Goal: Complete application form

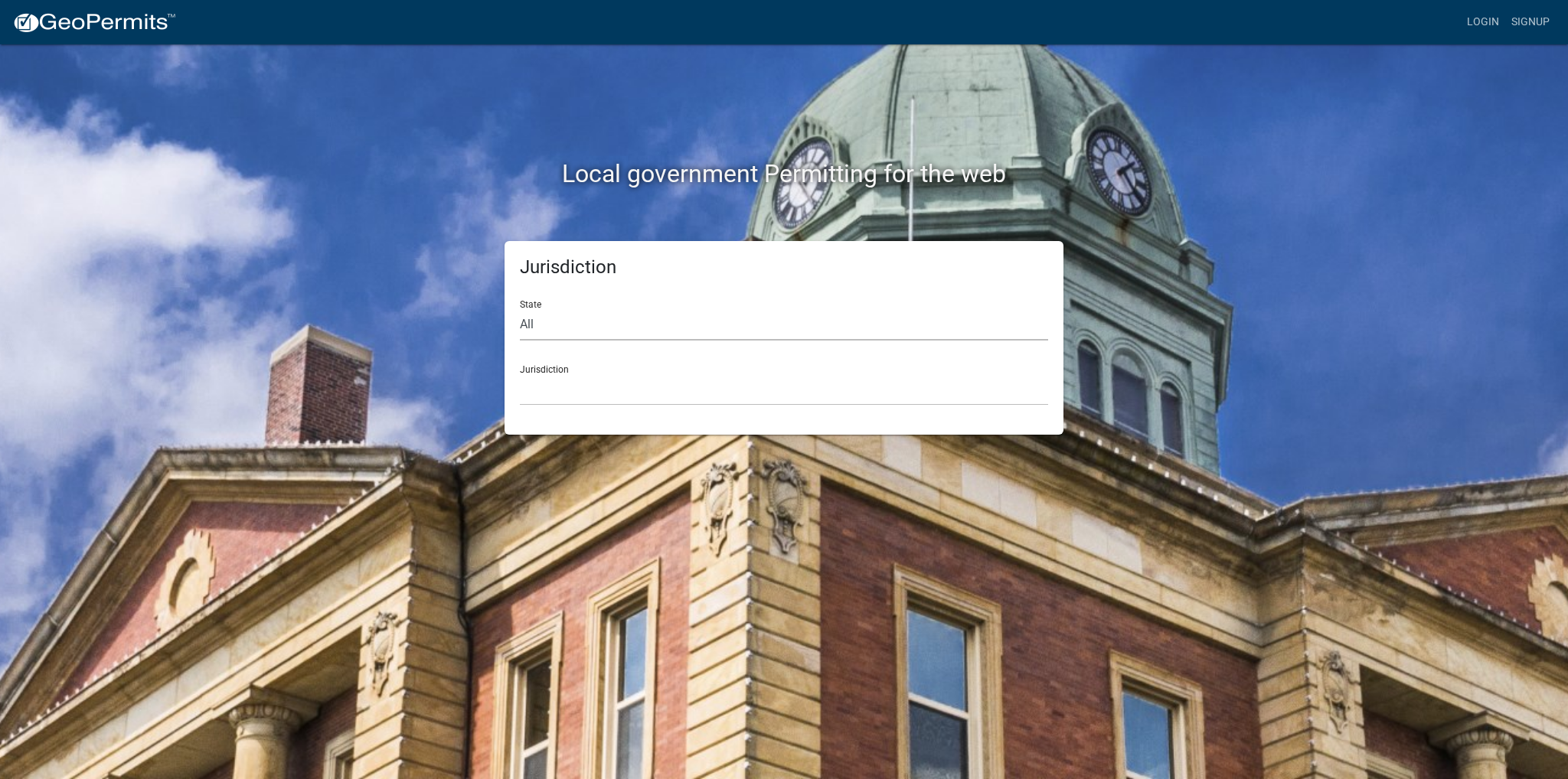
click at [536, 325] on select "All [US_STATE] [US_STATE] [US_STATE] [US_STATE] [US_STATE] [US_STATE] [US_STATE…" at bounding box center [784, 325] width 528 height 32
select select "[US_STATE]"
click at [520, 309] on select "All [US_STATE] [US_STATE] [US_STATE] [US_STATE] [US_STATE] [US_STATE] [US_STATE…" at bounding box center [784, 325] width 528 height 32
click at [568, 390] on select "[GEOGRAPHIC_DATA], [US_STATE] [GEOGRAPHIC_DATA], [US_STATE] [GEOGRAPHIC_DATA], …" at bounding box center [784, 390] width 528 height 32
click at [585, 397] on select "[GEOGRAPHIC_DATA], [US_STATE] [GEOGRAPHIC_DATA], [US_STATE] [GEOGRAPHIC_DATA], …" at bounding box center [784, 390] width 528 height 32
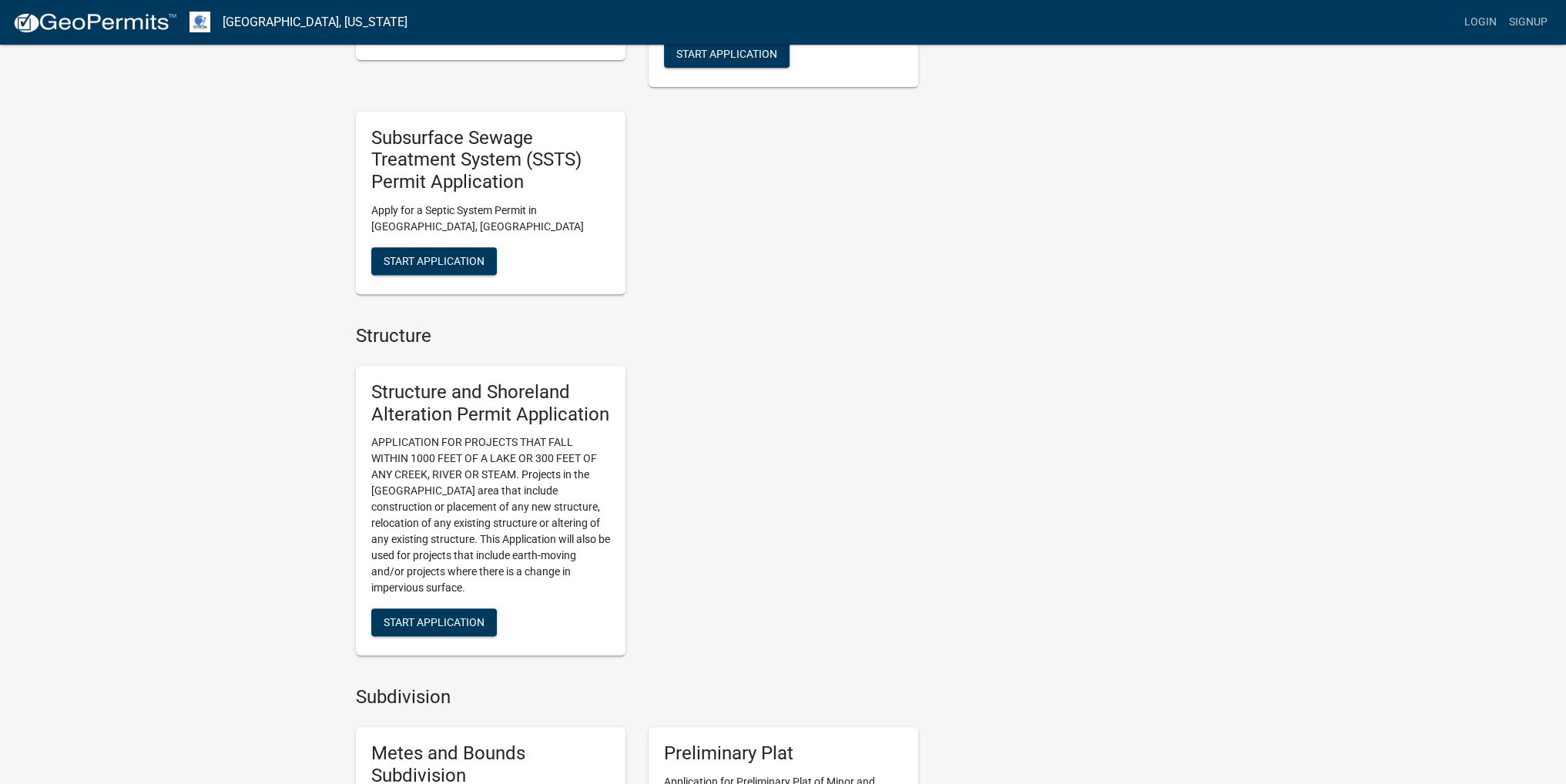
scroll to position [770, 0]
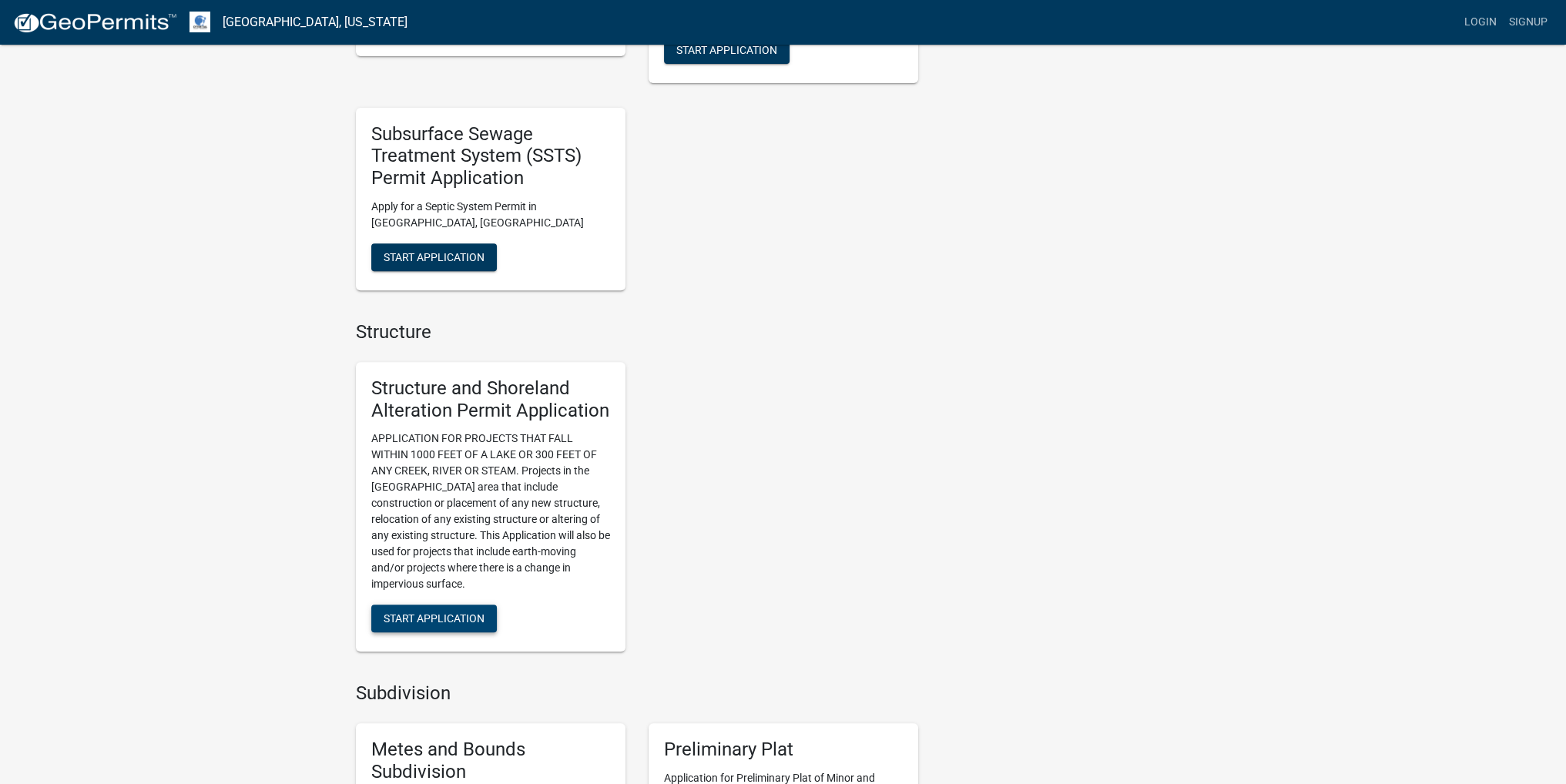
click at [450, 615] on span "Start Application" at bounding box center [434, 618] width 101 height 13
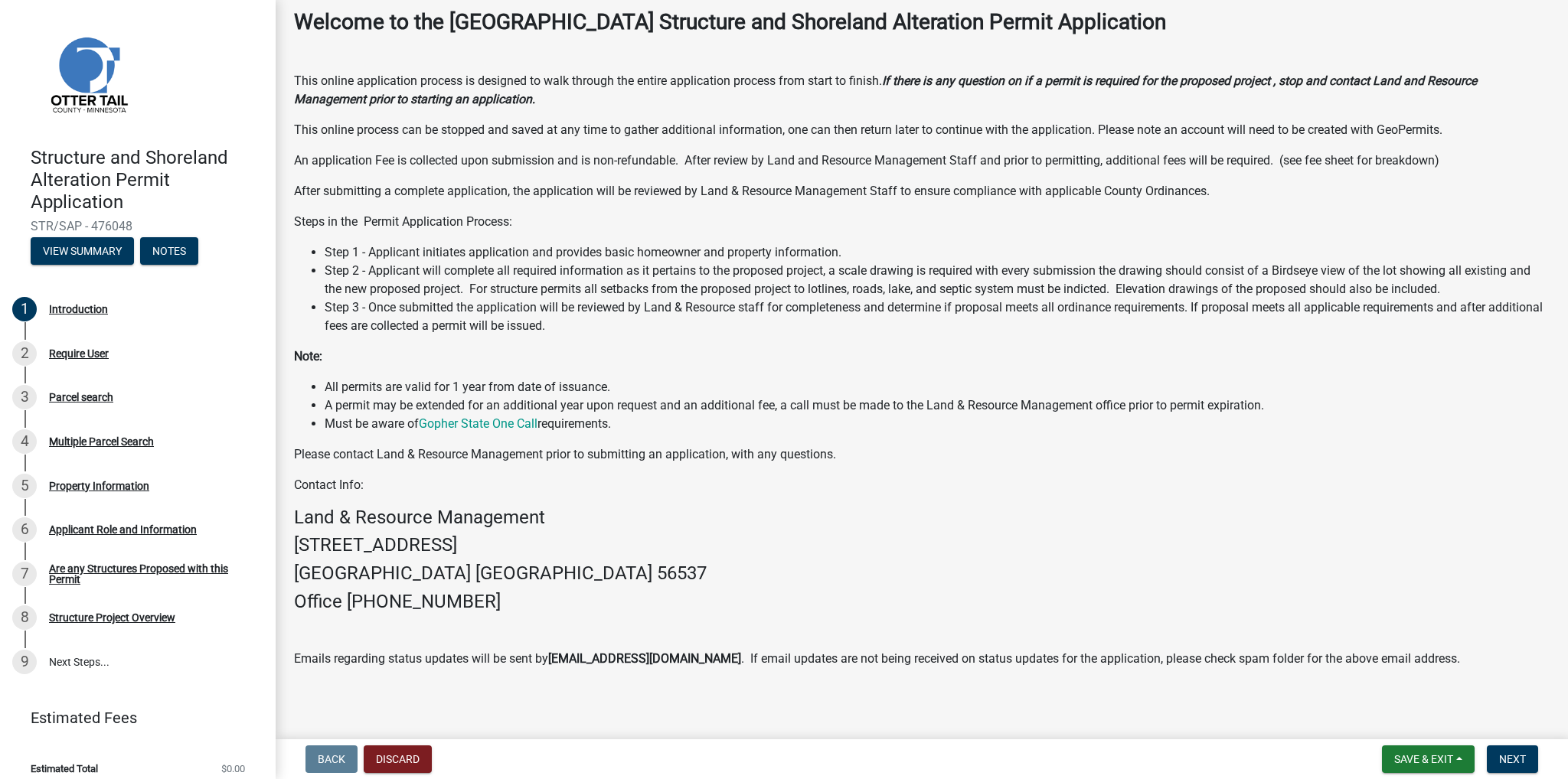
scroll to position [83, 0]
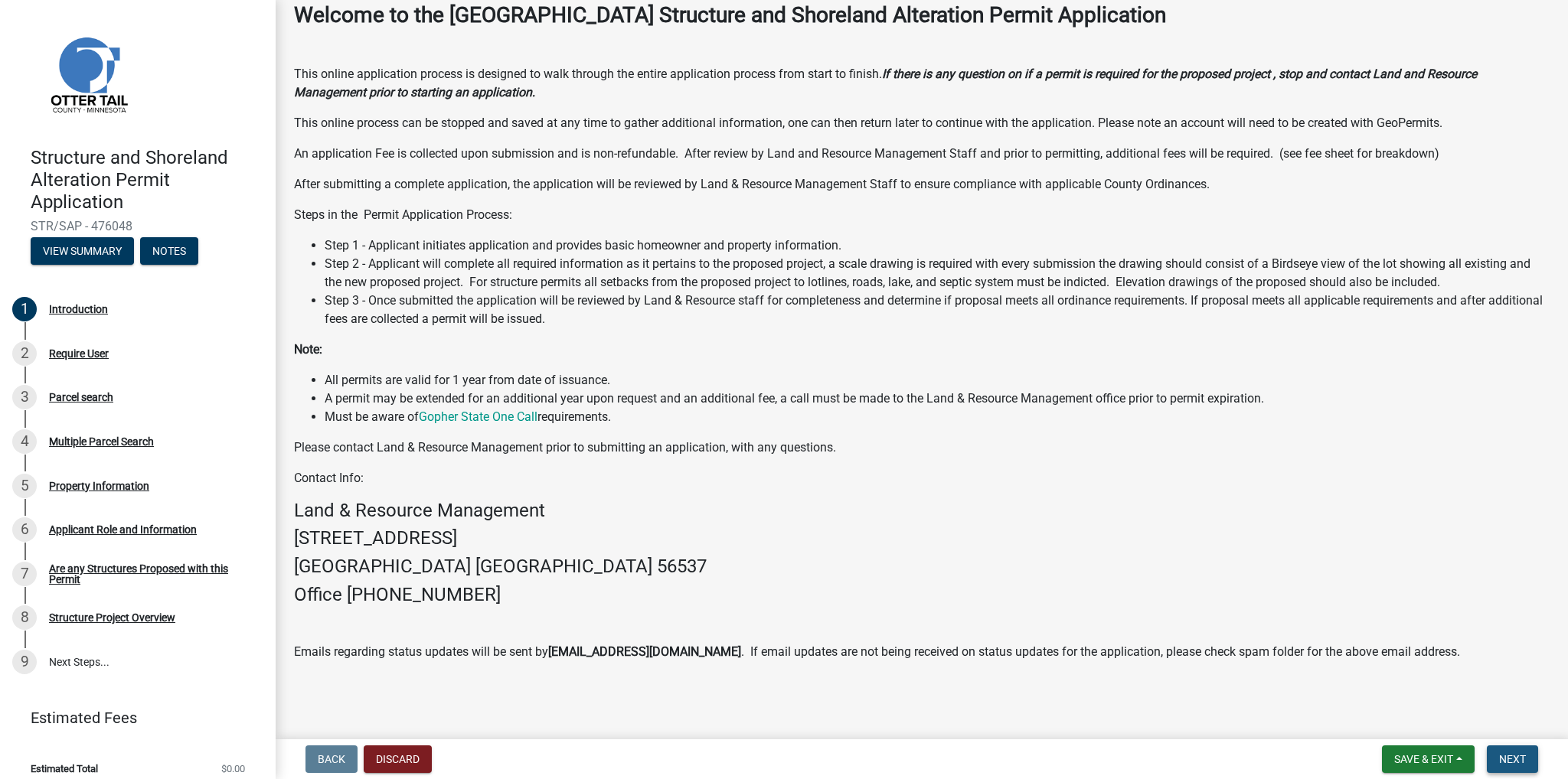
click at [1513, 754] on span "Next" at bounding box center [1512, 759] width 27 height 12
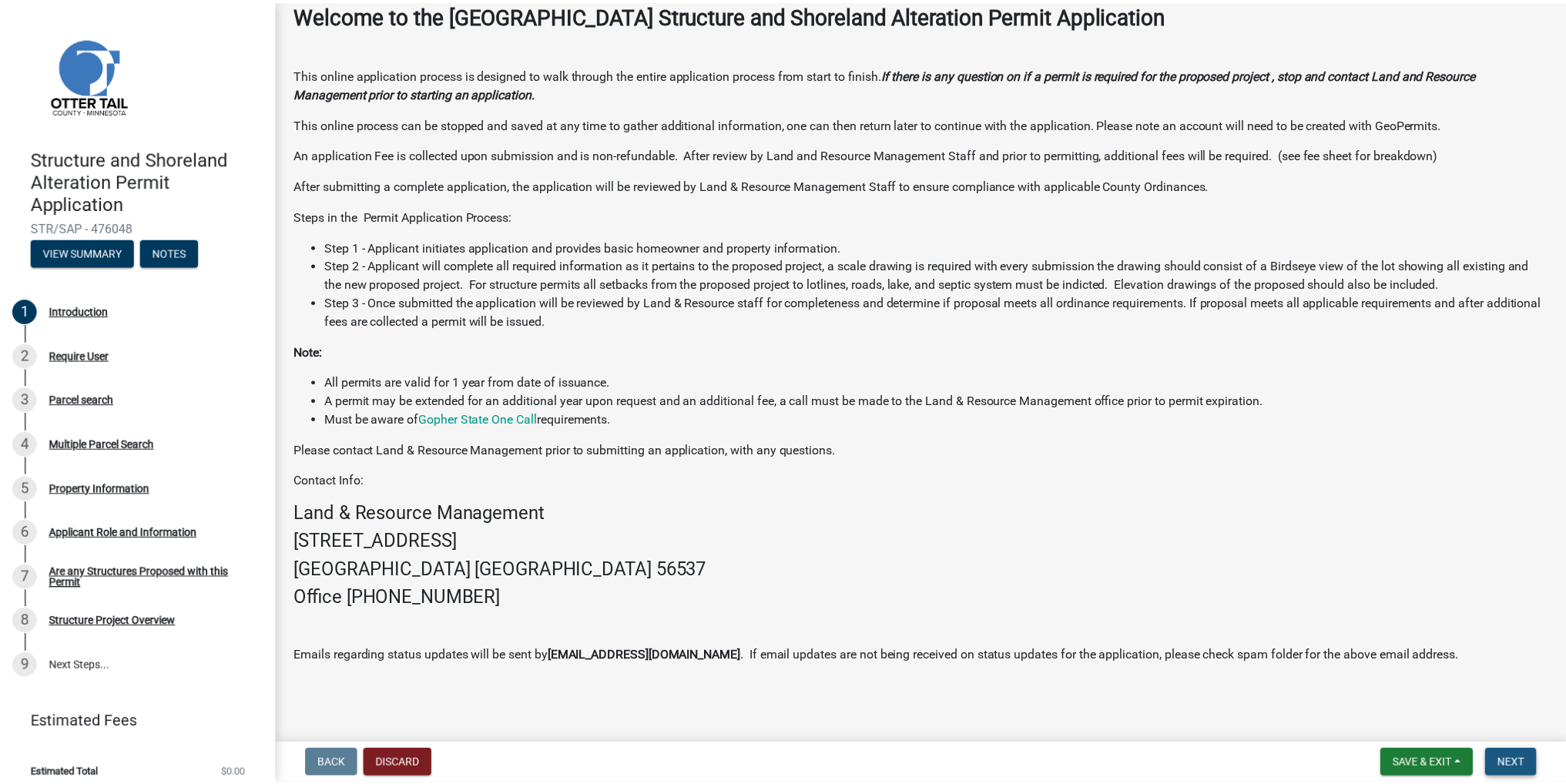
scroll to position [0, 0]
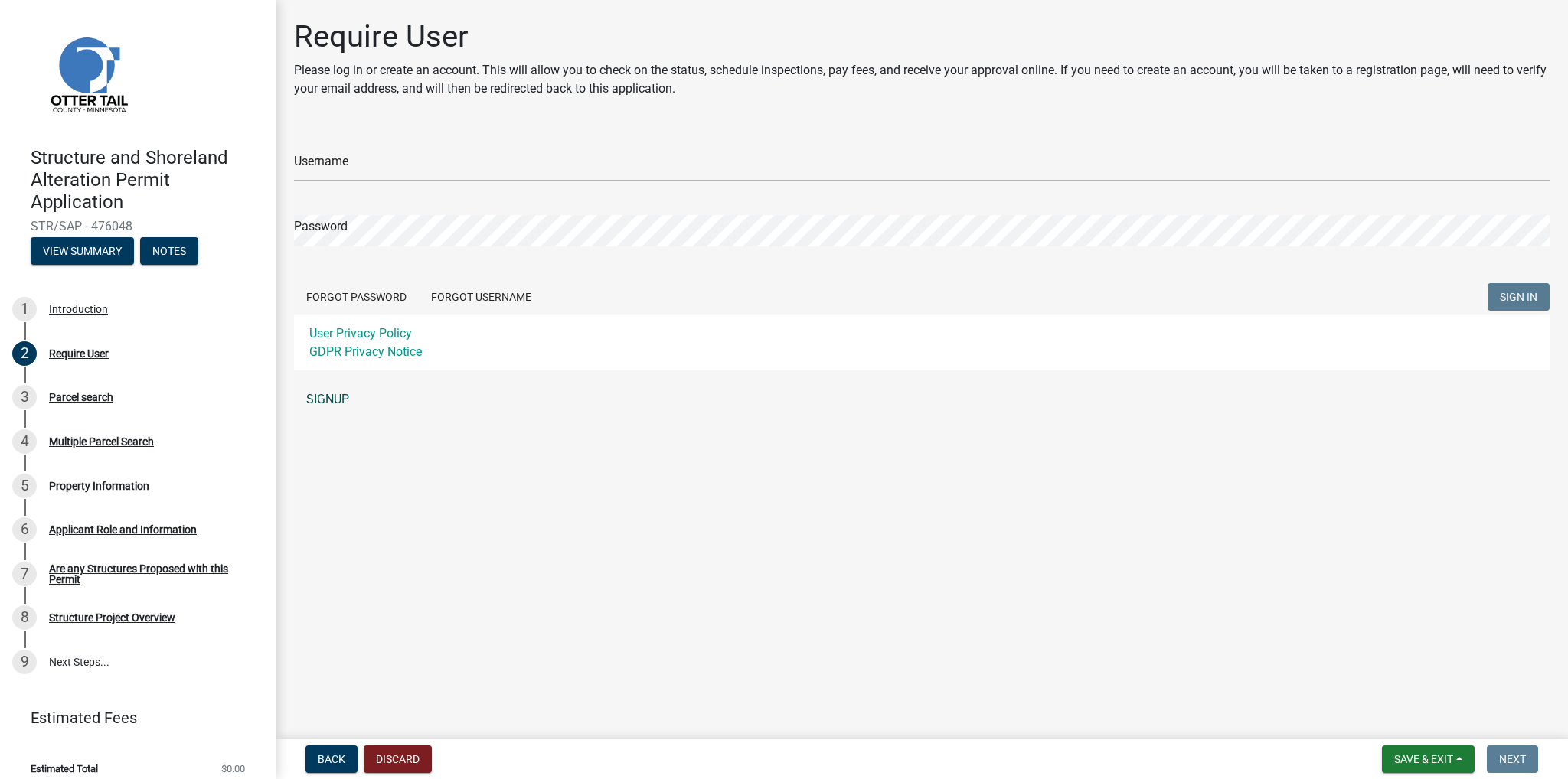
click at [325, 396] on link "SIGNUP" at bounding box center [922, 399] width 1256 height 31
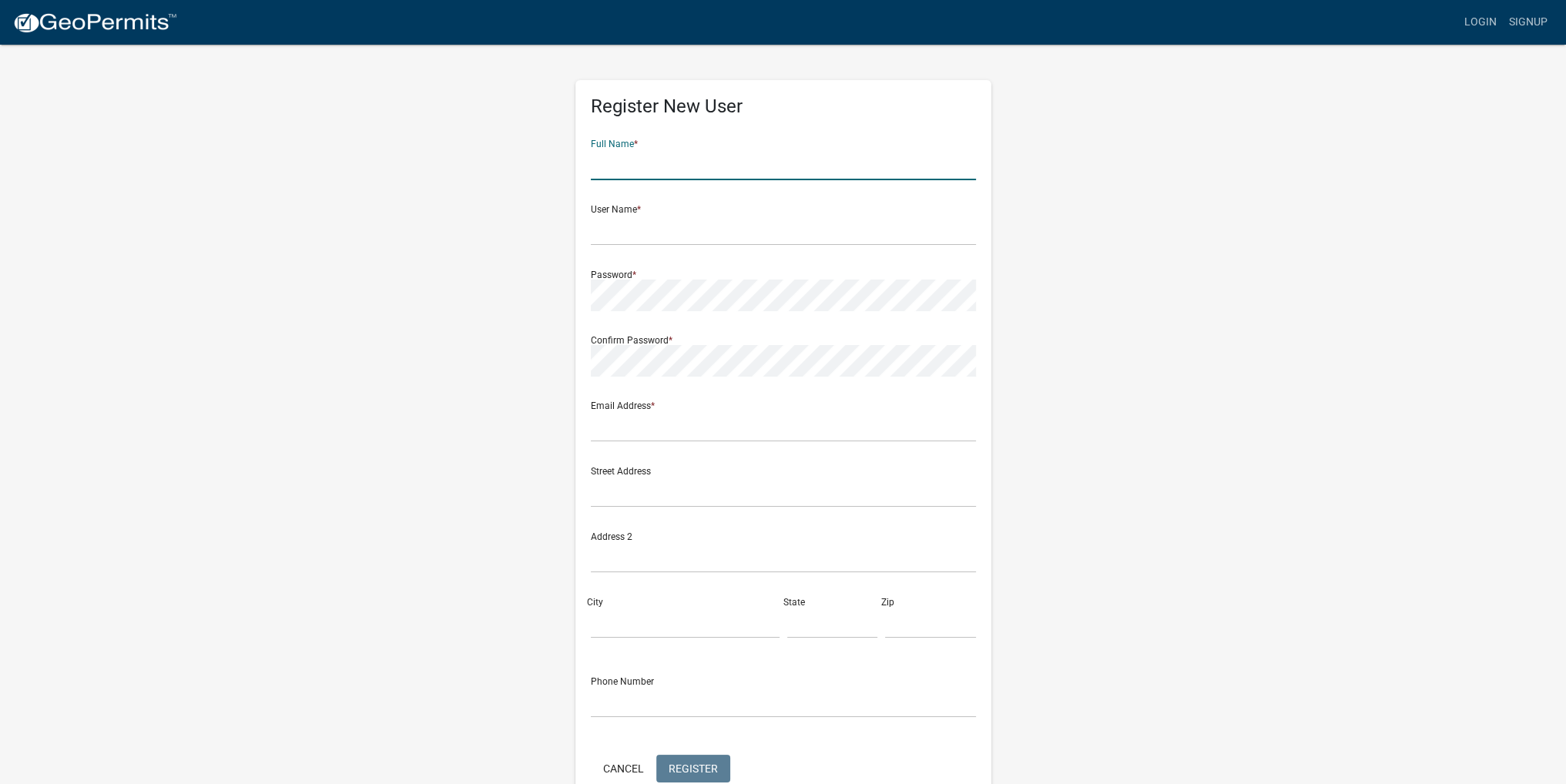
click at [623, 168] on input "text" at bounding box center [783, 164] width 385 height 32
type input "[PERSON_NAME]"
type input "[EMAIL_ADDRESS][PERSON_NAME][DOMAIN_NAME]"
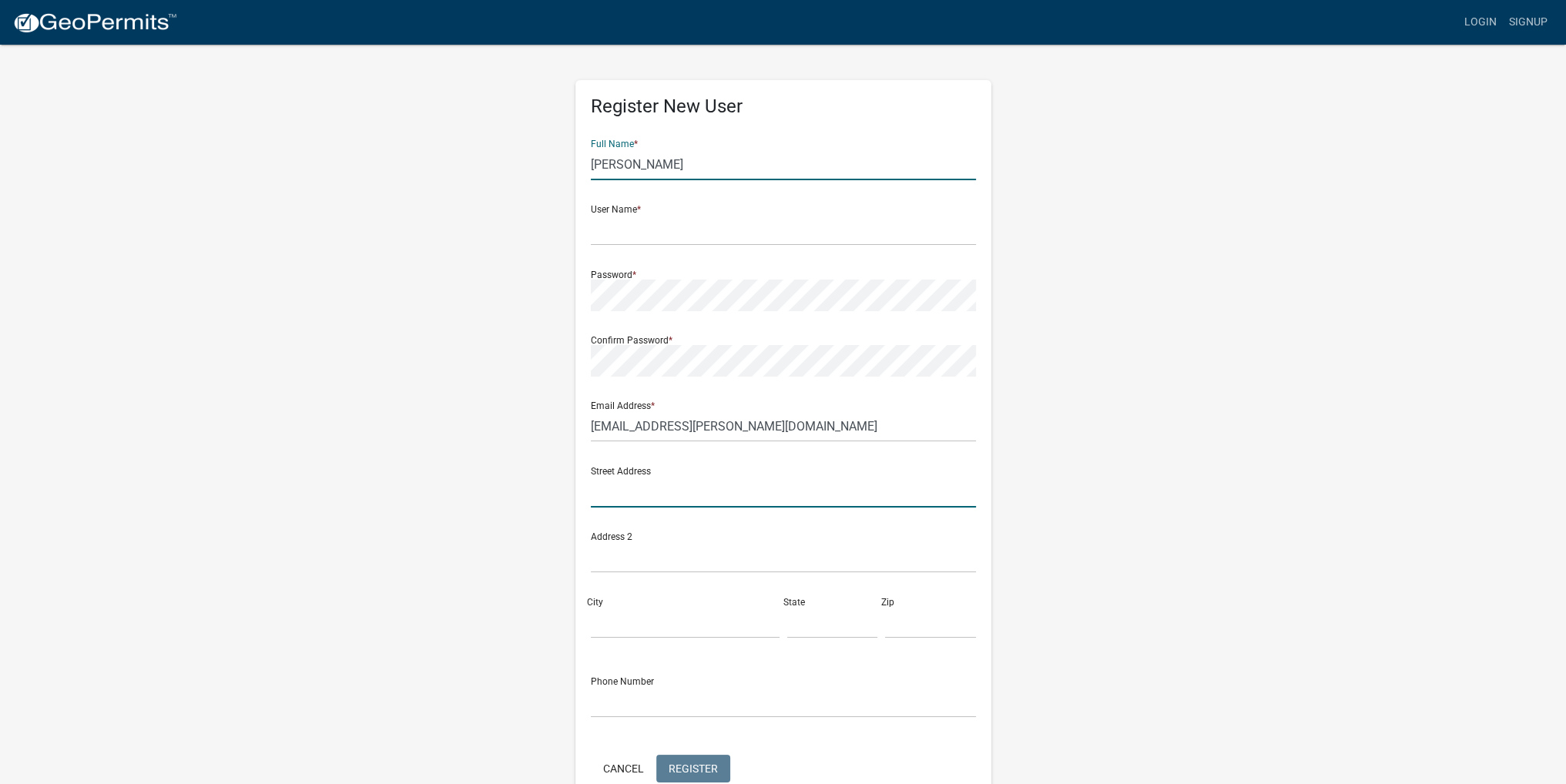
type input "[STREET_ADDRESS]"
type input "[GEOGRAPHIC_DATA]"
type input "[US_STATE]"
type input "56572-7224"
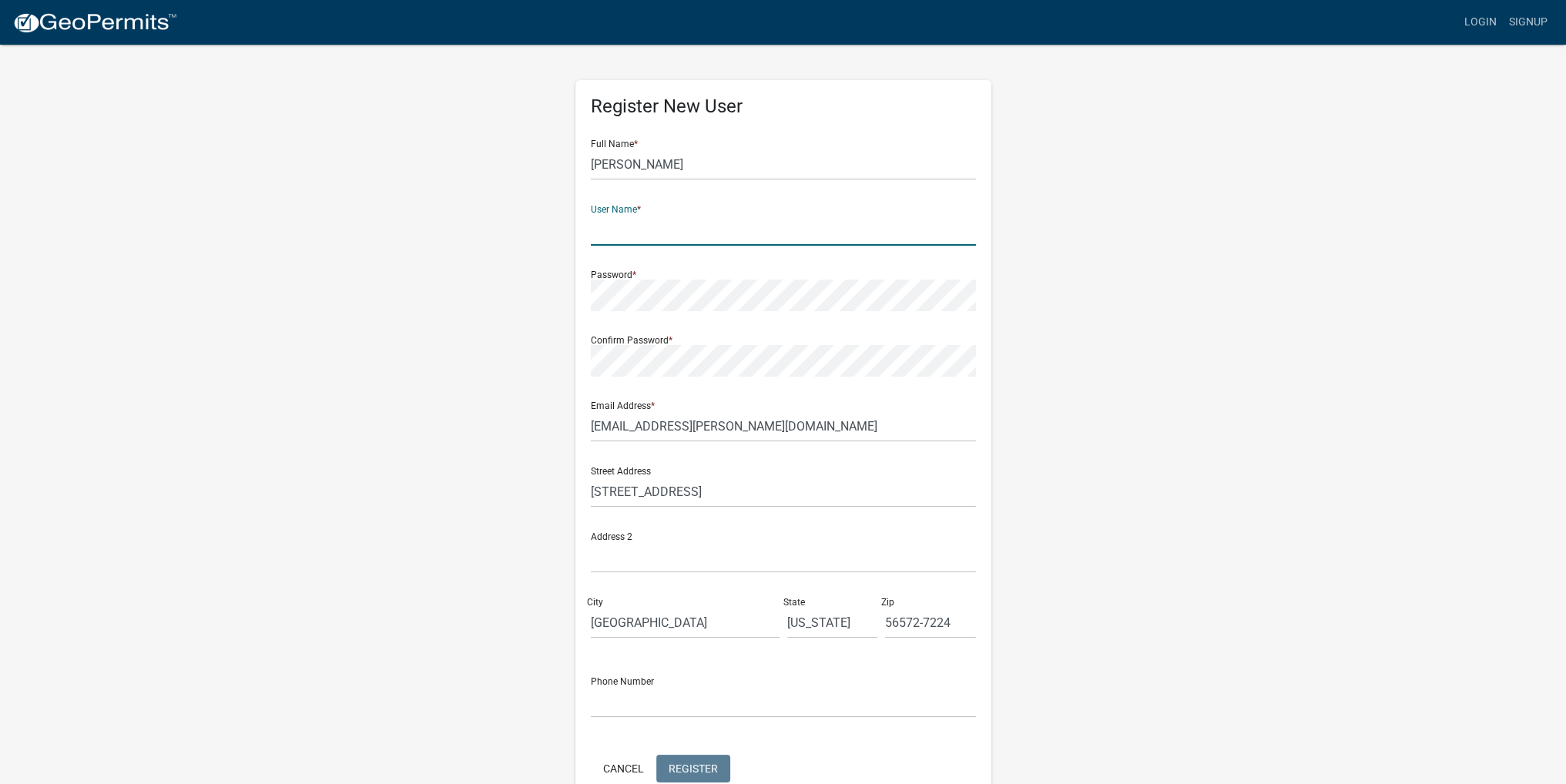
click at [620, 237] on input "text" at bounding box center [783, 230] width 385 height 32
type input "kheimark1"
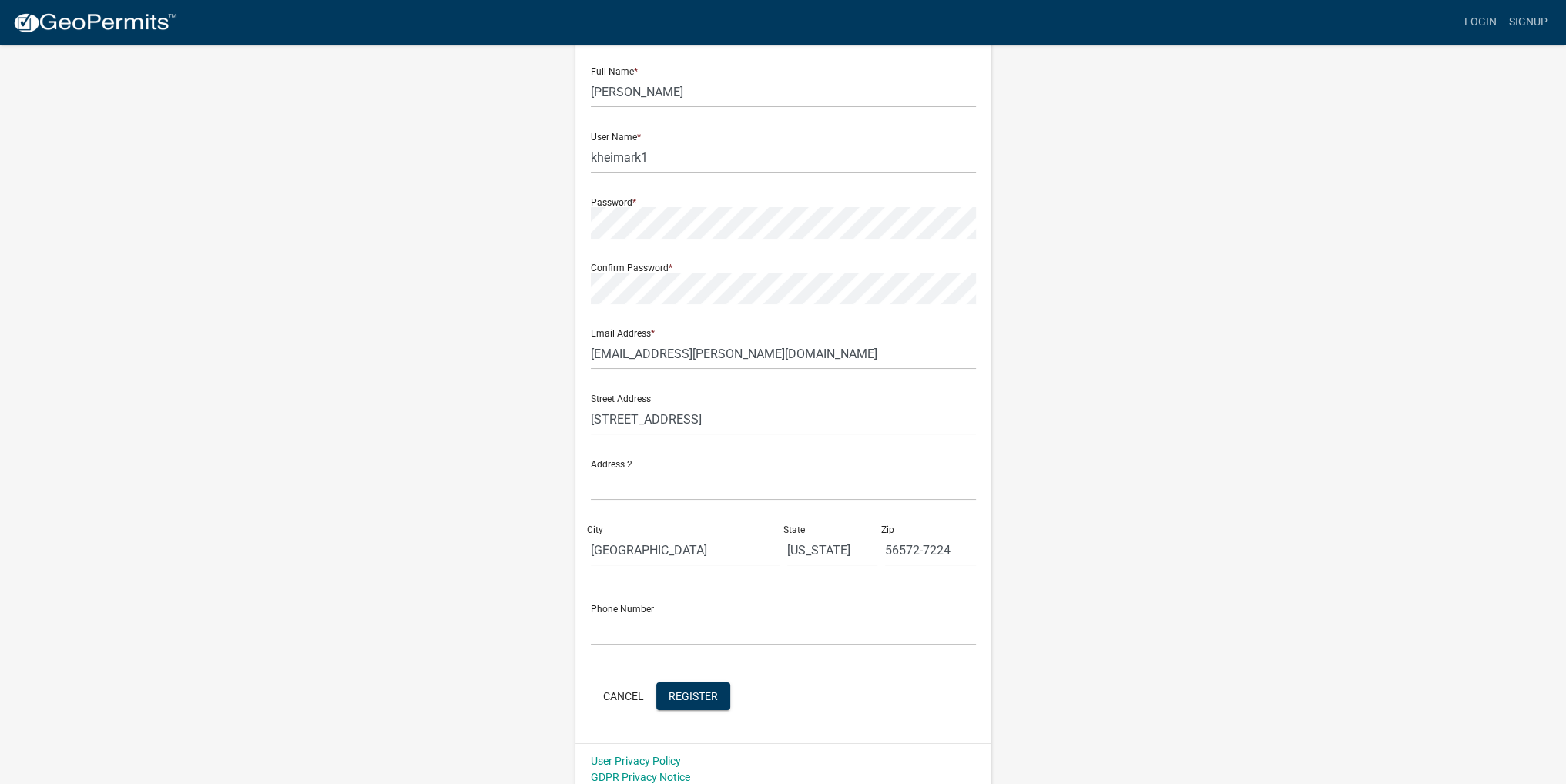
scroll to position [83, 0]
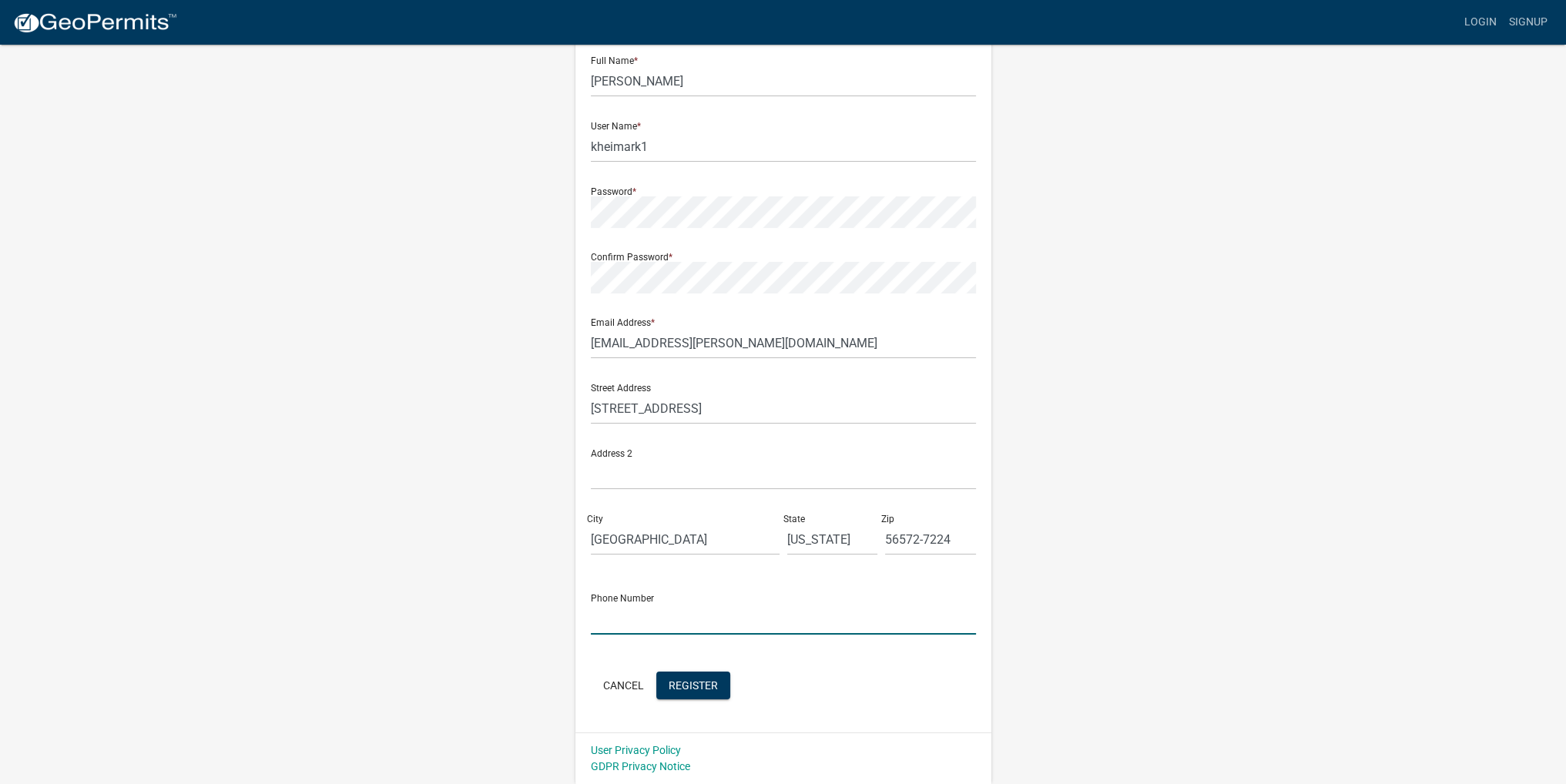
click at [628, 623] on input "text" at bounding box center [783, 619] width 385 height 32
type input "[PHONE_NUMBER]"
click at [706, 683] on span "Register" at bounding box center [693, 684] width 49 height 13
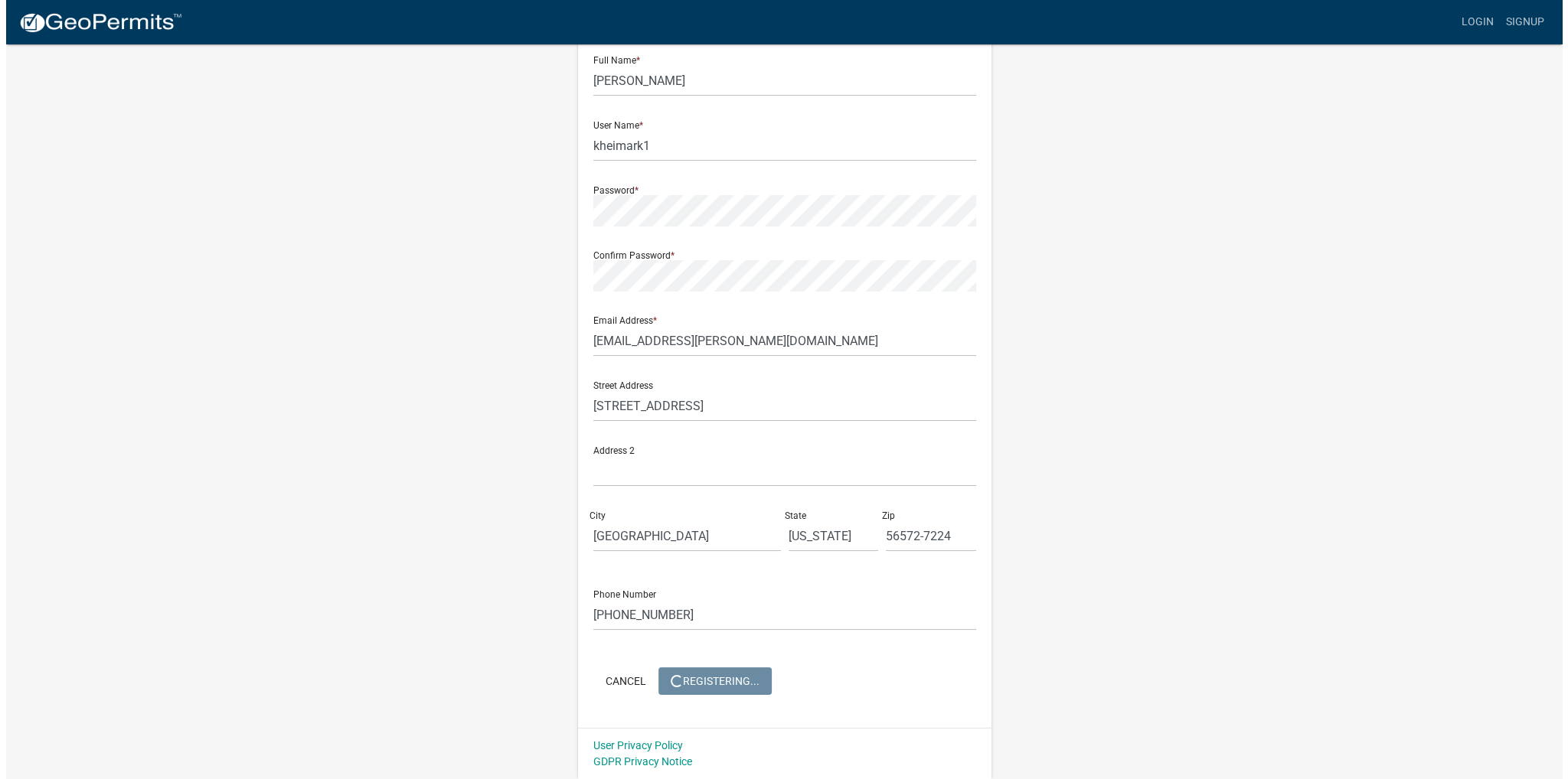
scroll to position [0, 0]
